Goal: Use online tool/utility: Utilize a website feature to perform a specific function

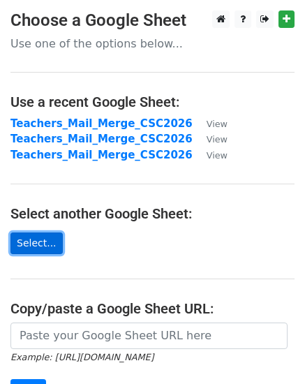
click at [36, 236] on link "Select..." at bounding box center [36, 244] width 52 height 22
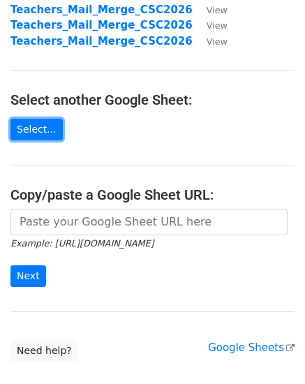
scroll to position [115, 0]
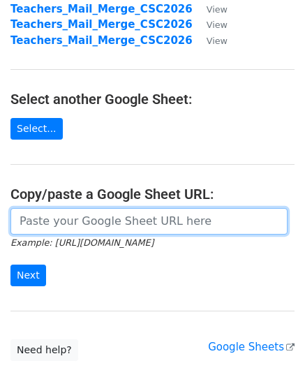
click at [78, 219] on input "url" at bounding box center [148, 221] width 277 height 27
paste input "[URL][DOMAIN_NAME]"
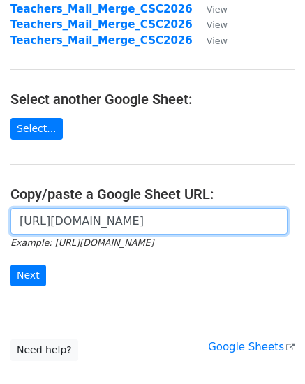
scroll to position [0, 317]
type input "[URL][DOMAIN_NAME]"
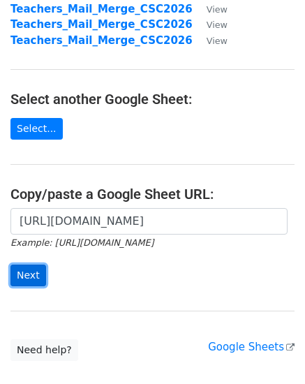
click at [38, 270] on input "Next" at bounding box center [28, 276] width 36 height 22
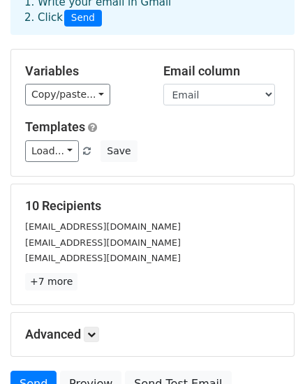
scroll to position [124, 0]
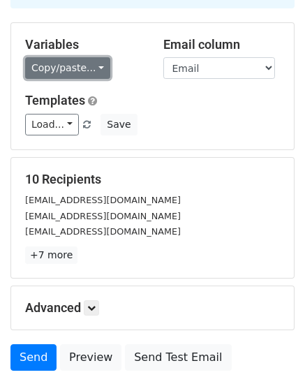
click at [65, 57] on link "Copy/paste..." at bounding box center [67, 68] width 85 height 22
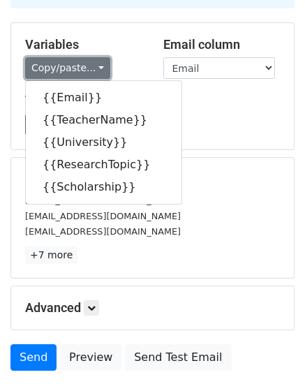
click at [65, 57] on link "Copy/paste..." at bounding box center [67, 68] width 85 height 22
